Goal: Find specific page/section: Find specific page/section

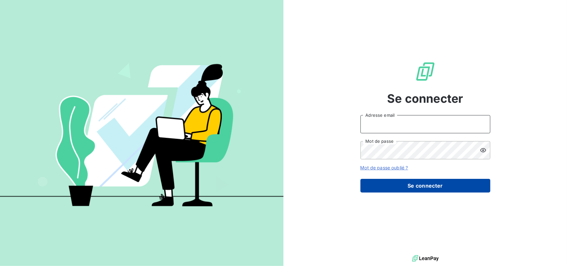
type input "[PERSON_NAME][EMAIL_ADDRESS][PERSON_NAME][DOMAIN_NAME]"
click at [409, 186] on button "Se connecter" at bounding box center [426, 186] width 130 height 14
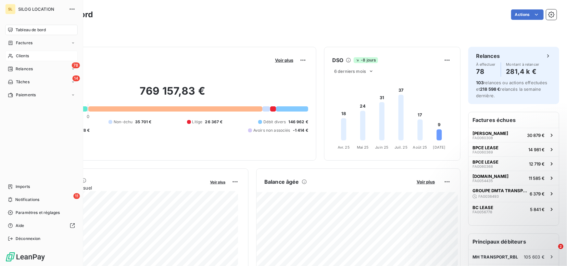
click at [26, 53] on span "Clients" at bounding box center [22, 56] width 13 height 6
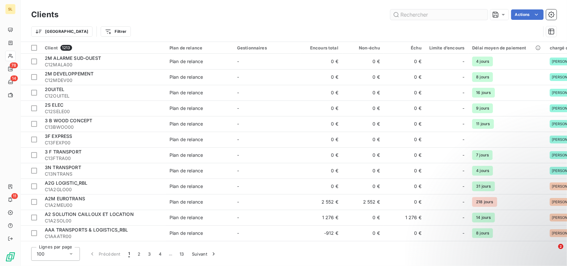
click at [408, 13] on input "text" at bounding box center [439, 14] width 97 height 10
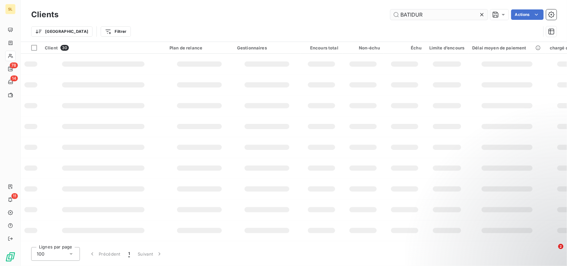
type input "BATIDUR"
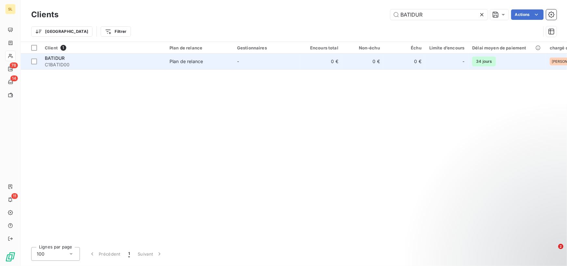
click at [65, 62] on span "C1BATID00" at bounding box center [103, 64] width 117 height 6
